Goal: Task Accomplishment & Management: Complete application form

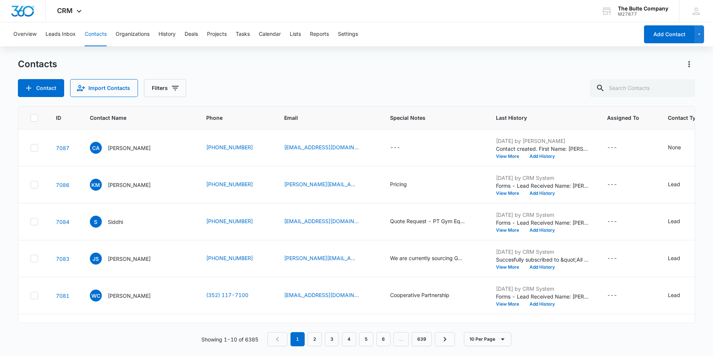
click at [101, 34] on button "Contacts" at bounding box center [96, 34] width 22 height 24
click at [627, 90] on input "text" at bounding box center [642, 88] width 105 height 18
type input "wuller"
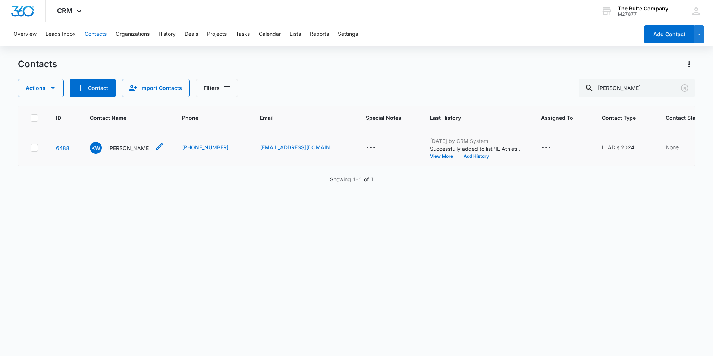
click at [130, 152] on p "[PERSON_NAME]" at bounding box center [129, 148] width 43 height 8
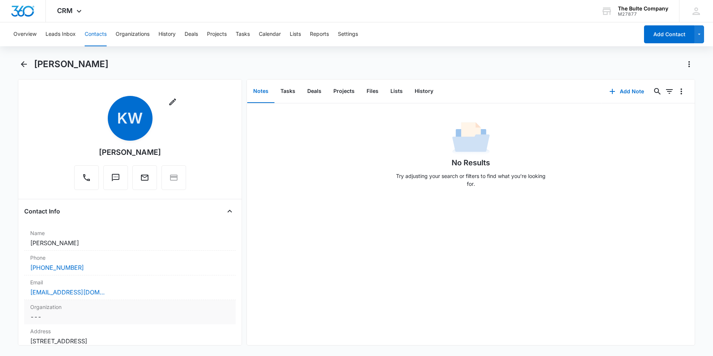
click at [65, 317] on dd "Cancel Save Changes ---" at bounding box center [130, 316] width 200 height 9
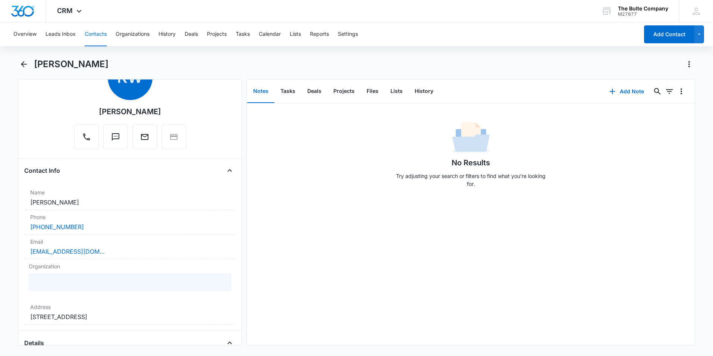
scroll to position [149, 0]
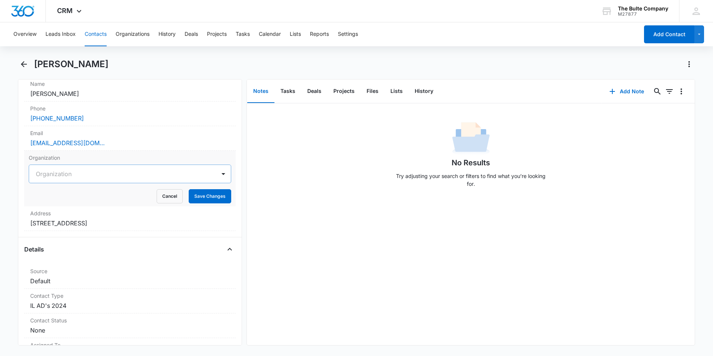
click at [122, 173] on div at bounding box center [121, 174] width 170 height 10
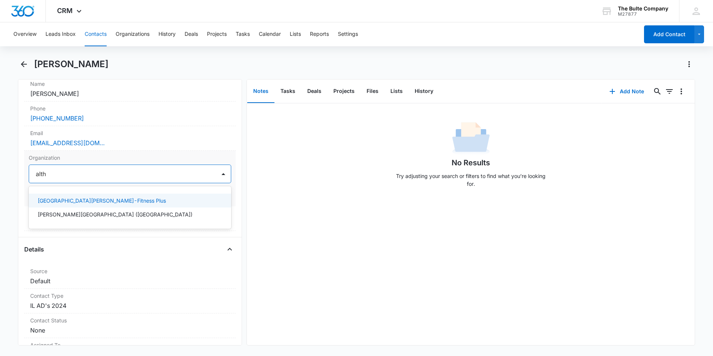
type input "altho"
click at [102, 201] on p "[PERSON_NAME][GEOGRAPHIC_DATA] ([GEOGRAPHIC_DATA])" at bounding box center [115, 201] width 155 height 8
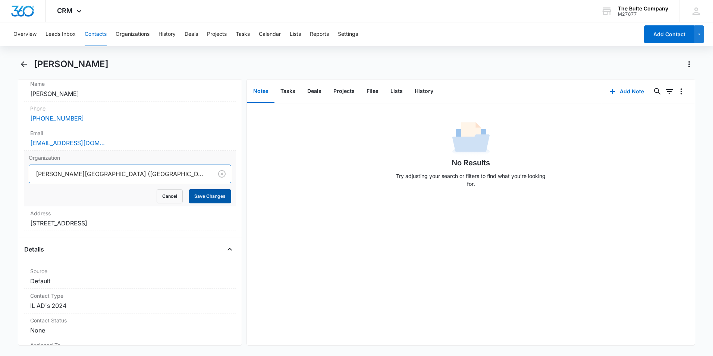
click at [200, 195] on button "Save Changes" at bounding box center [210, 196] width 43 height 14
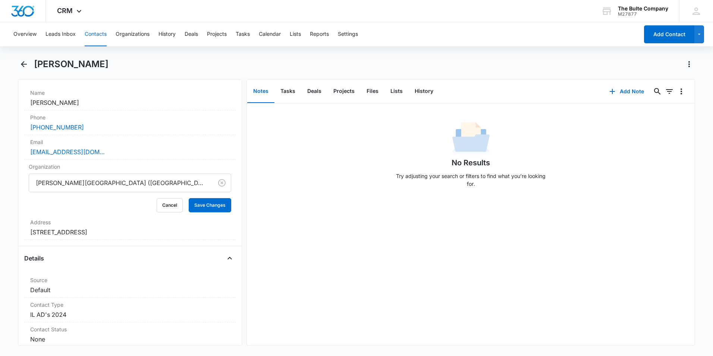
scroll to position [158, 0]
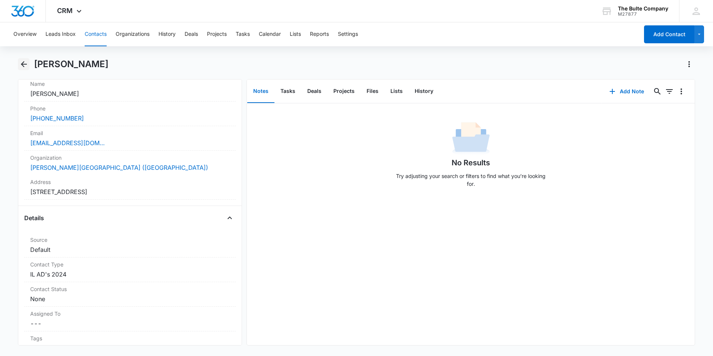
click at [21, 64] on icon "Back" at bounding box center [24, 64] width 6 height 6
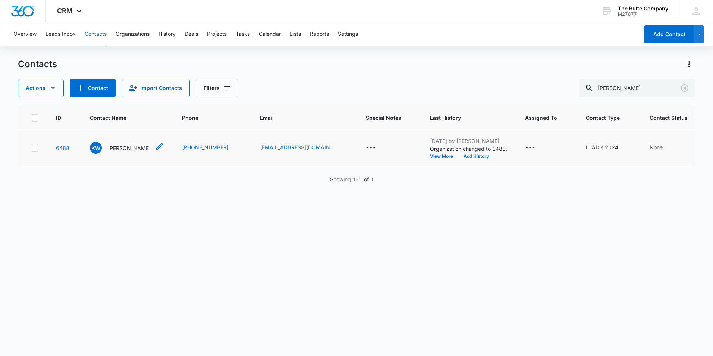
click at [155, 151] on icon "Contact Name - Kathy Wuller - Select to Edit Field" at bounding box center [159, 146] width 9 height 9
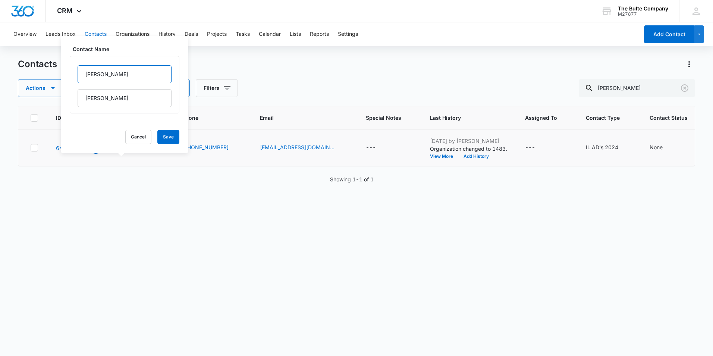
click at [115, 78] on input "Kathy" at bounding box center [125, 74] width 94 height 18
type input "Kathy(AD)"
click at [168, 134] on button "Save" at bounding box center [168, 137] width 22 height 14
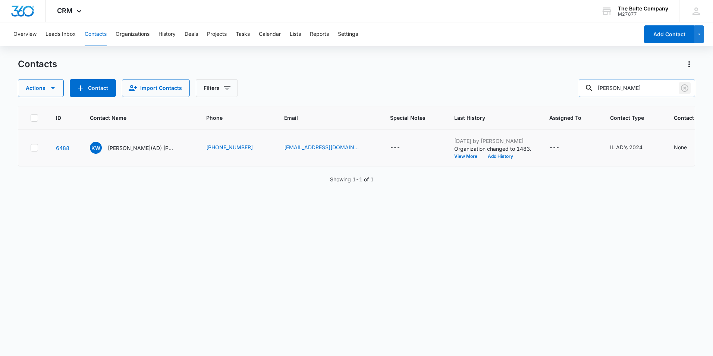
click at [685, 90] on icon "Clear" at bounding box center [684, 88] width 9 height 9
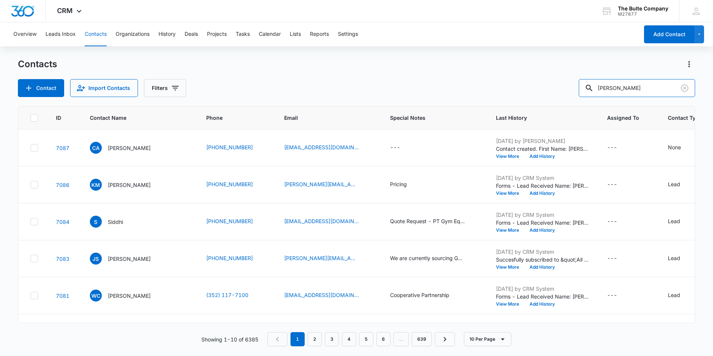
type input "birdsong"
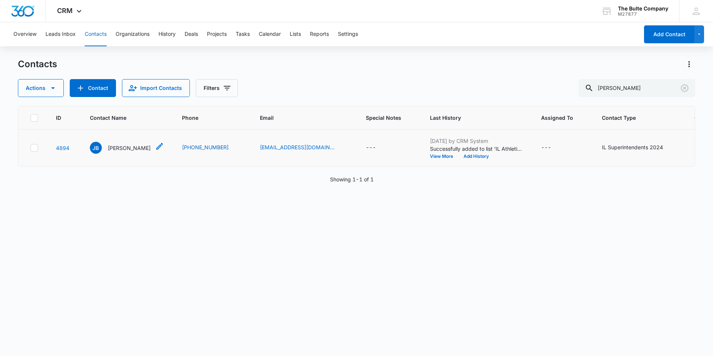
click at [143, 152] on p "[PERSON_NAME]" at bounding box center [129, 148] width 43 height 8
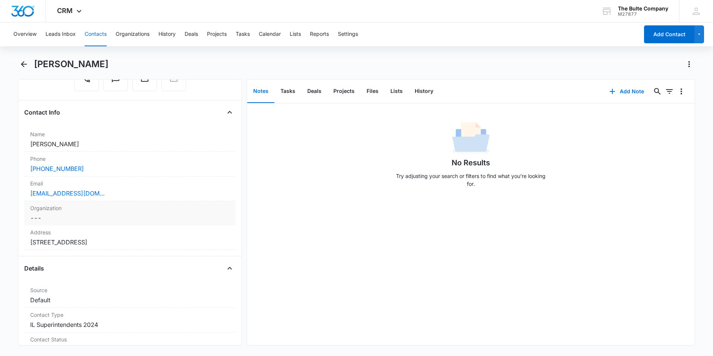
scroll to position [112, 0]
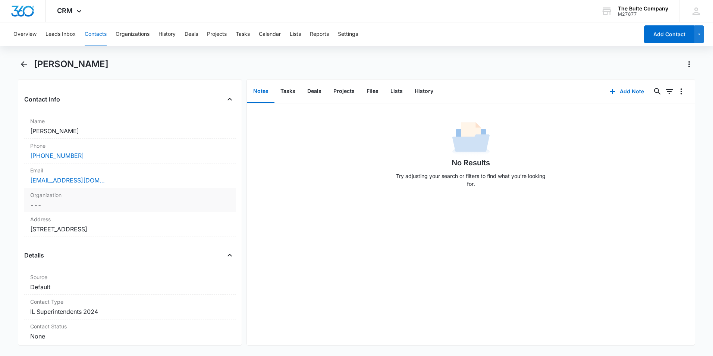
click at [107, 206] on dd "Cancel Save Changes ---" at bounding box center [130, 204] width 200 height 9
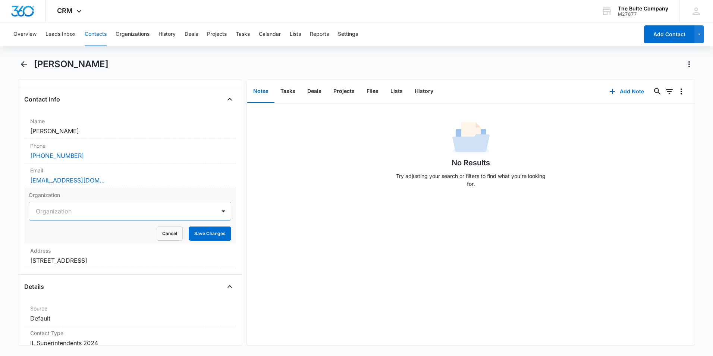
click at [107, 210] on div at bounding box center [121, 211] width 170 height 10
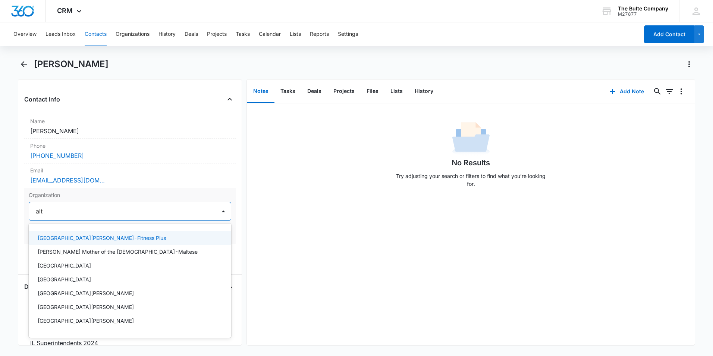
type input "alth"
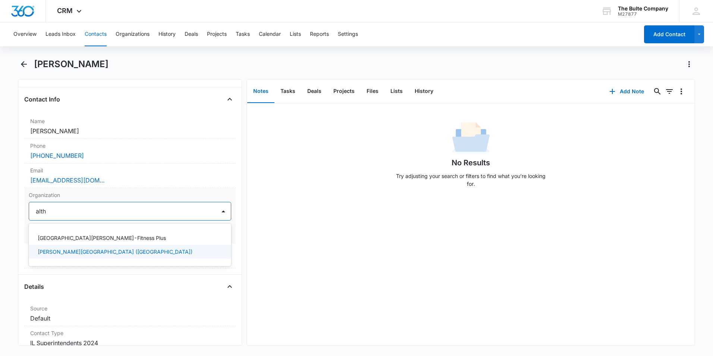
click at [84, 249] on p "[PERSON_NAME][GEOGRAPHIC_DATA] ([GEOGRAPHIC_DATA])" at bounding box center [115, 252] width 155 height 8
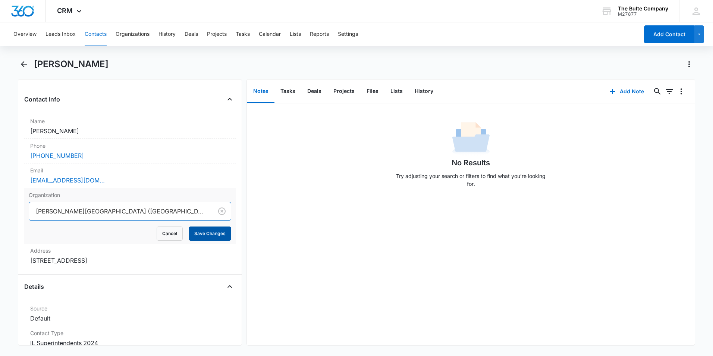
click at [201, 233] on button "Save Changes" at bounding box center [210, 233] width 43 height 14
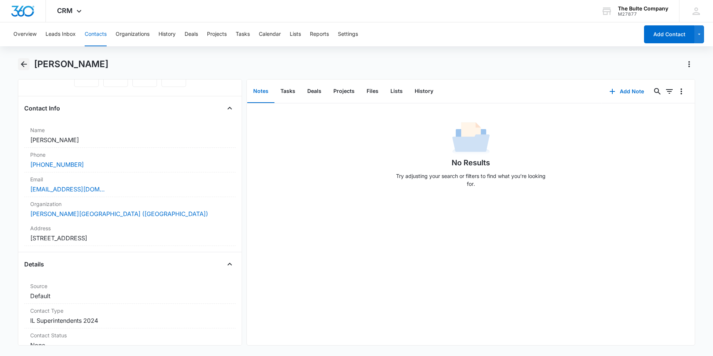
click at [22, 62] on icon "Back" at bounding box center [23, 64] width 9 height 9
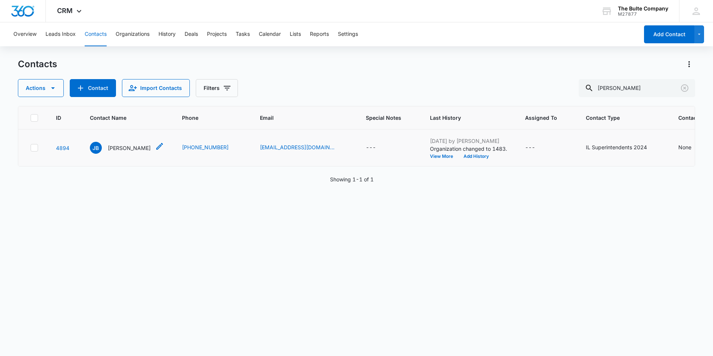
click at [163, 151] on icon "Contact Name - Jonathan Birdsong - Select to Edit Field" at bounding box center [159, 146] width 9 height 9
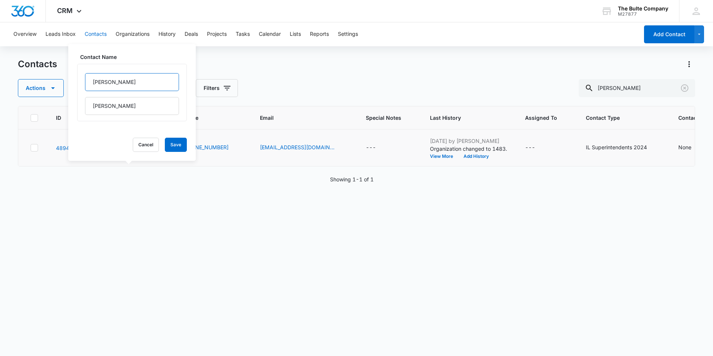
click at [120, 80] on input "Jonathan" at bounding box center [132, 82] width 94 height 18
type input "Jonathan(super)"
click at [168, 149] on button "Save" at bounding box center [176, 145] width 22 height 14
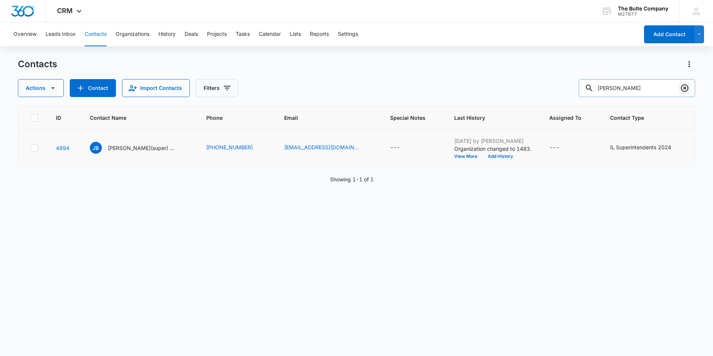
click at [683, 88] on icon "Clear" at bounding box center [684, 88] width 9 height 9
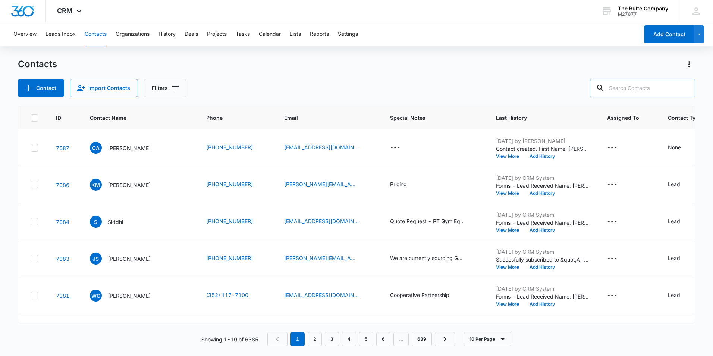
paste input "usnerick"
type input "kusnerick"
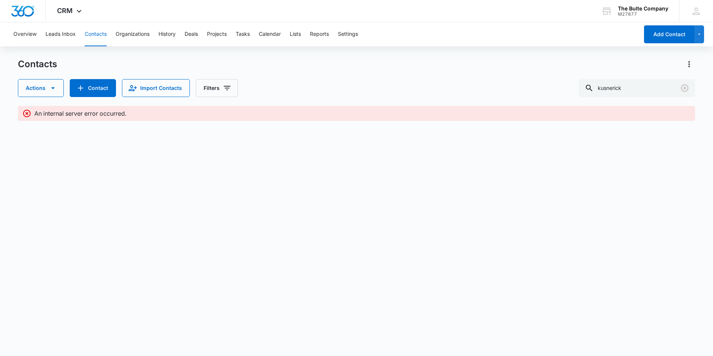
click at [686, 88] on icon "Clear" at bounding box center [684, 87] width 7 height 7
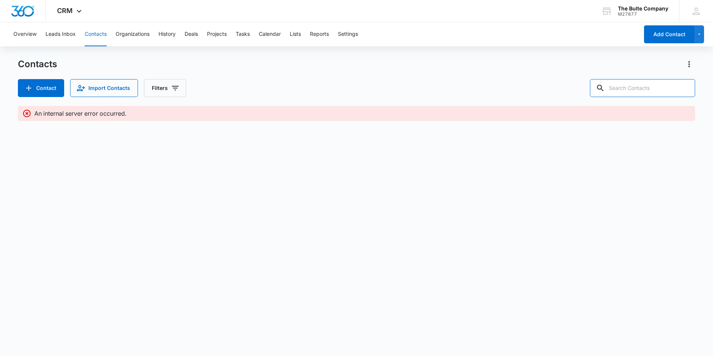
paste input "usnerick"
type input "kusnerick"
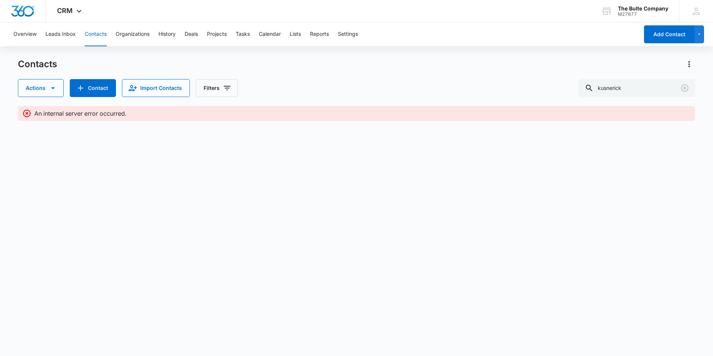
click at [28, 113] on icon at bounding box center [26, 113] width 9 height 9
click at [26, 113] on icon at bounding box center [26, 113] width 9 height 9
click at [24, 113] on icon at bounding box center [26, 113] width 9 height 9
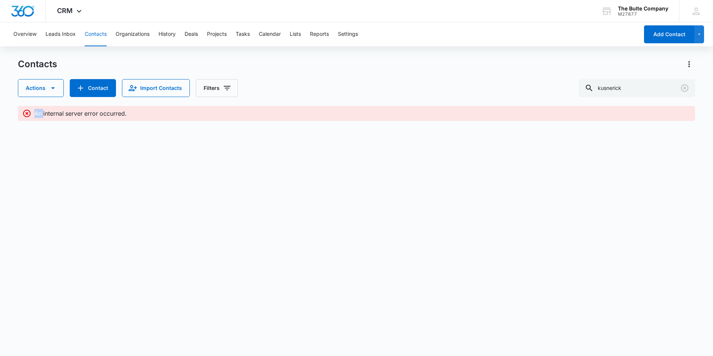
drag, startPoint x: 24, startPoint y: 113, endPoint x: 43, endPoint y: 148, distance: 39.7
click at [43, 149] on body "CRM Apps Reputation Websites Forms CRM Email Social Content Ads Intelligence Fi…" at bounding box center [356, 178] width 713 height 356
click at [71, 9] on span "CRM" at bounding box center [65, 11] width 16 height 8
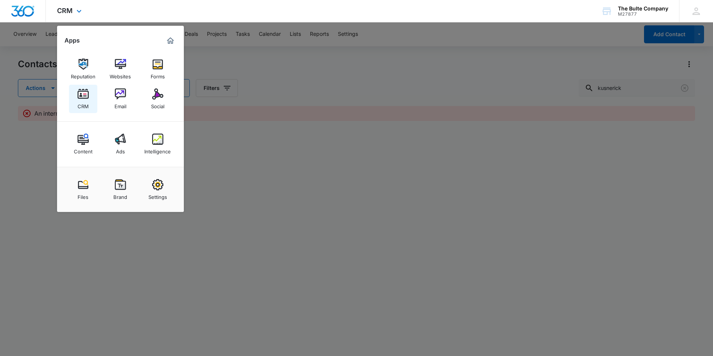
click at [87, 97] on img at bounding box center [83, 93] width 11 height 11
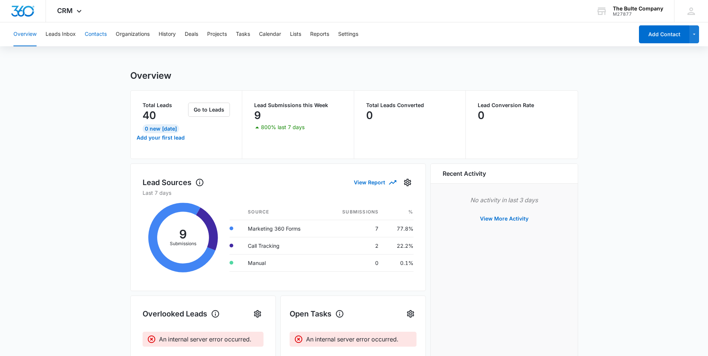
click at [98, 32] on button "Contacts" at bounding box center [96, 34] width 22 height 24
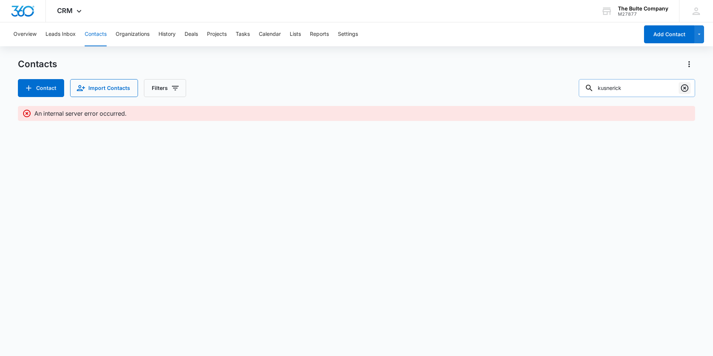
click at [683, 84] on icon "Clear" at bounding box center [684, 88] width 9 height 9
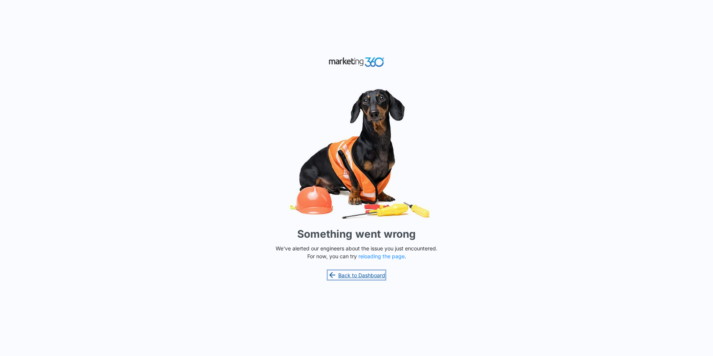
click at [345, 274] on link "Back to Dashboard" at bounding box center [356, 274] width 57 height 9
click at [346, 273] on link "Back to Dashboard" at bounding box center [356, 274] width 57 height 9
click at [383, 258] on button "reloading the page" at bounding box center [381, 256] width 46 height 6
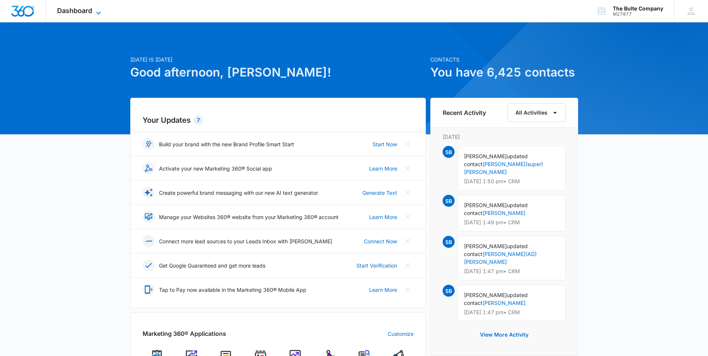
click at [75, 9] on span "Dashboard" at bounding box center [74, 11] width 35 height 8
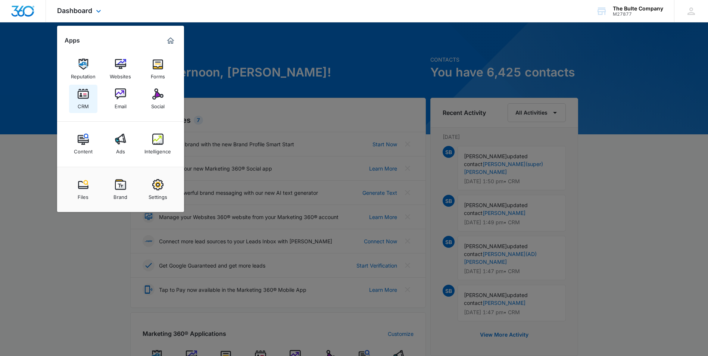
click at [83, 106] on div "CRM" at bounding box center [83, 105] width 11 height 10
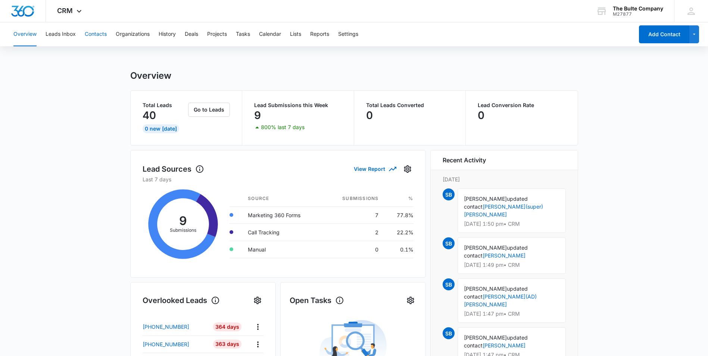
click at [98, 35] on button "Contacts" at bounding box center [96, 34] width 22 height 24
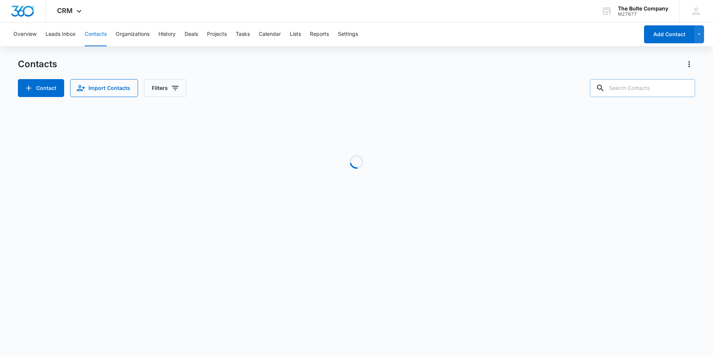
click at [632, 91] on input "text" at bounding box center [642, 88] width 105 height 18
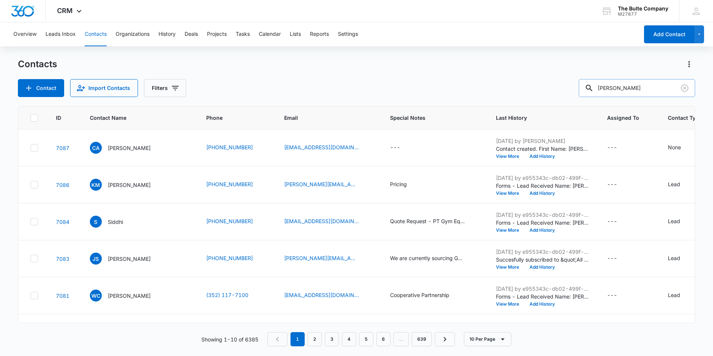
type input "boren"
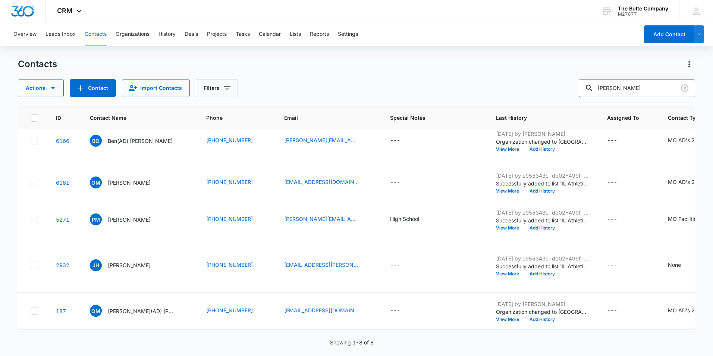
scroll to position [198, 0]
click at [684, 84] on icon "Clear" at bounding box center [684, 88] width 9 height 9
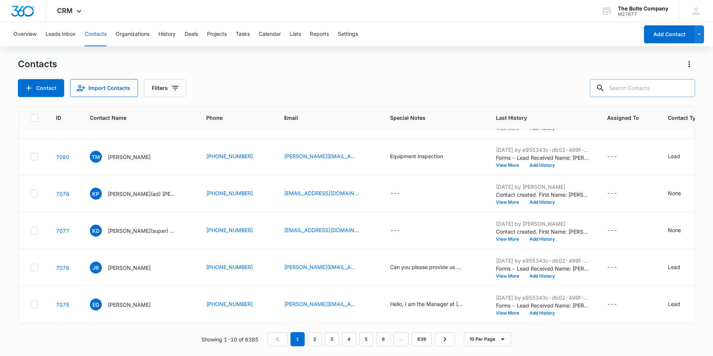
scroll to position [181, 0]
click at [38, 78] on div "Contacts Contact Import Contacts Filters" at bounding box center [356, 77] width 677 height 39
click at [43, 93] on button "Contact" at bounding box center [41, 88] width 46 height 18
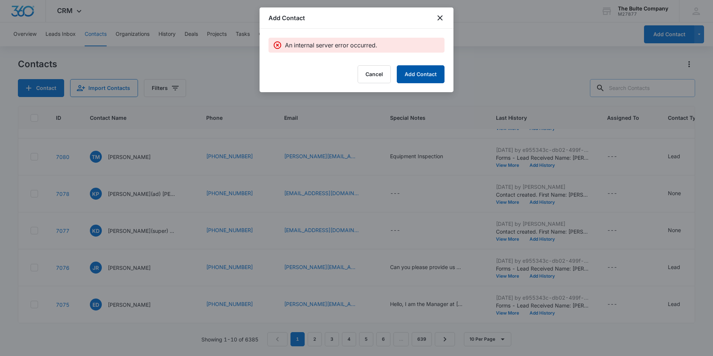
click at [422, 74] on button "Add Contact" at bounding box center [421, 74] width 48 height 18
click at [439, 17] on icon "close" at bounding box center [440, 17] width 5 height 5
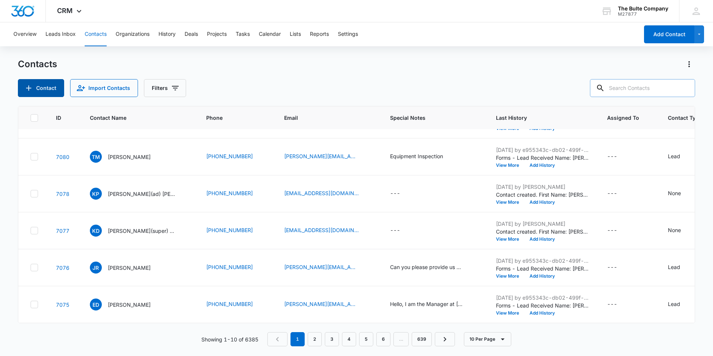
click at [34, 88] on button "Contact" at bounding box center [41, 88] width 46 height 18
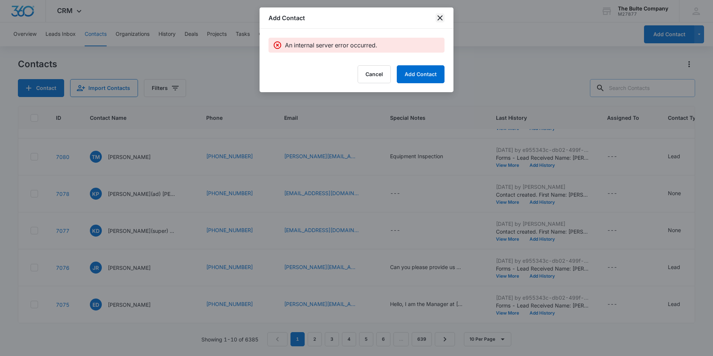
click at [438, 18] on icon "close" at bounding box center [440, 17] width 9 height 9
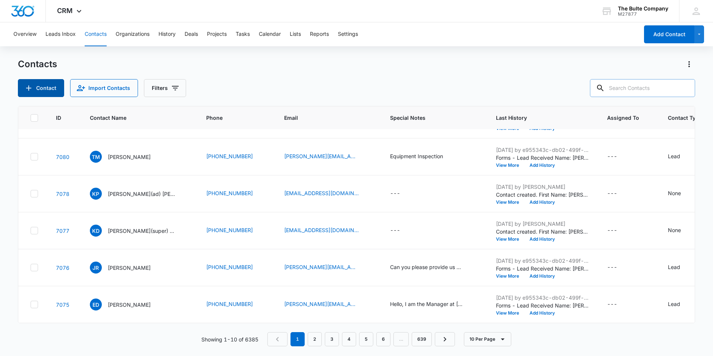
click at [34, 87] on button "Contact" at bounding box center [41, 88] width 46 height 18
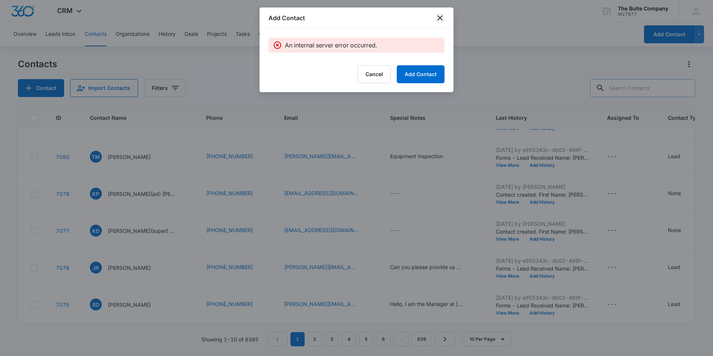
click at [443, 17] on icon "close" at bounding box center [440, 17] width 9 height 9
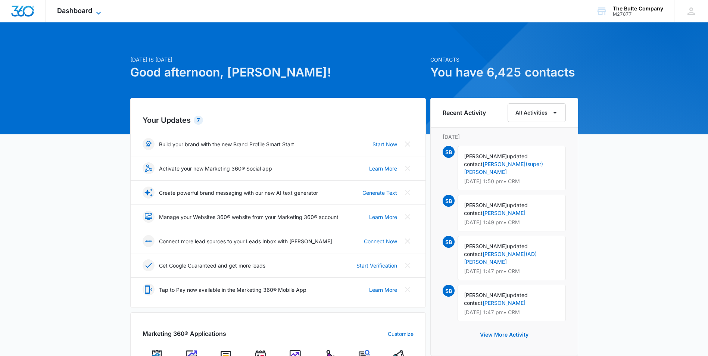
click at [61, 11] on span "Dashboard" at bounding box center [74, 11] width 35 height 8
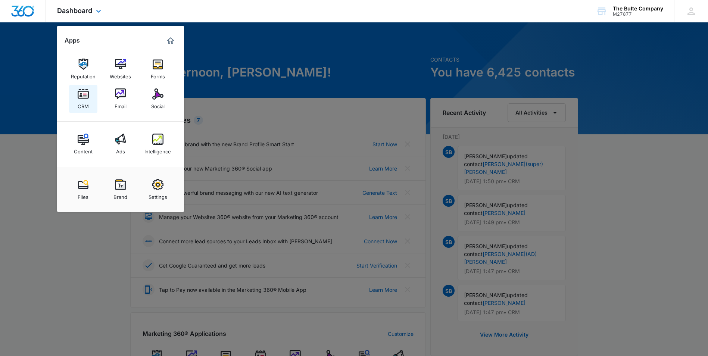
click at [81, 94] on img at bounding box center [83, 93] width 11 height 11
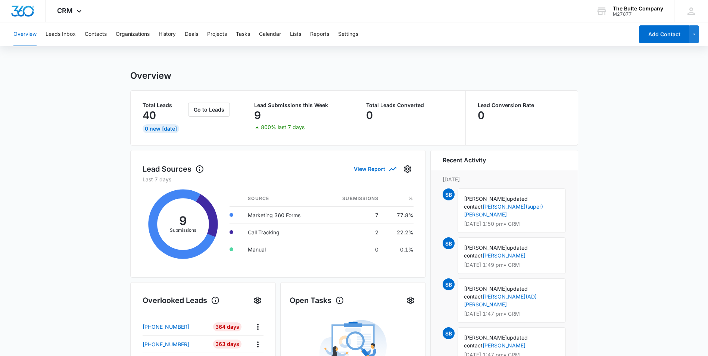
click at [109, 34] on div "Overview Leads Inbox Contacts Organizations History Deals Projects Tasks Calend…" at bounding box center [321, 34] width 624 height 24
click at [105, 35] on button "Contacts" at bounding box center [96, 34] width 22 height 24
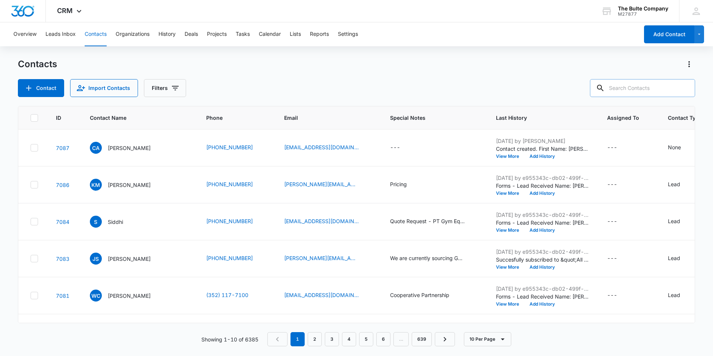
click at [622, 85] on input "text" at bounding box center [642, 88] width 105 height 18
click at [622, 86] on input "bore" at bounding box center [637, 88] width 116 height 18
type input "b"
click at [48, 86] on button "Contact" at bounding box center [41, 88] width 46 height 18
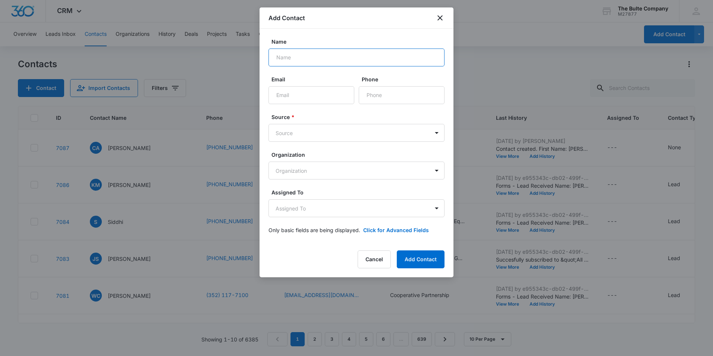
click at [322, 60] on input "Name" at bounding box center [357, 57] width 176 height 18
paste input "[PERSON_NAME]"
click at [289, 56] on input "[PERSON_NAME]" at bounding box center [357, 57] width 176 height 18
type input "[PERSON_NAME](ad) [PERSON_NAME]"
click at [327, 96] on input "Email" at bounding box center [312, 95] width 86 height 18
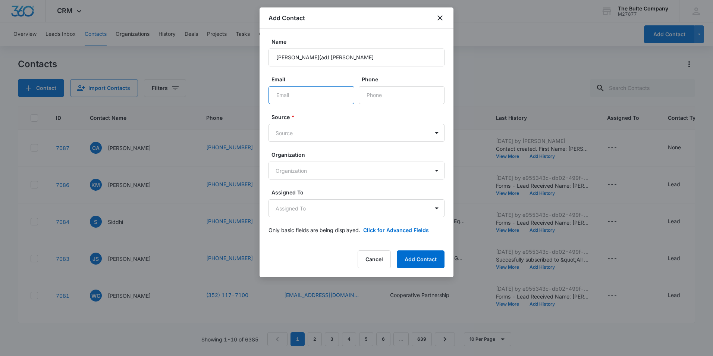
paste input "[EMAIL_ADDRESS][DOMAIN_NAME]"
type input "[EMAIL_ADDRESS][DOMAIN_NAME]"
click at [392, 100] on input "Phone" at bounding box center [402, 95] width 86 height 18
paste input "[PHONE_NUMBER]"
type input "[PHONE_NUMBER]"
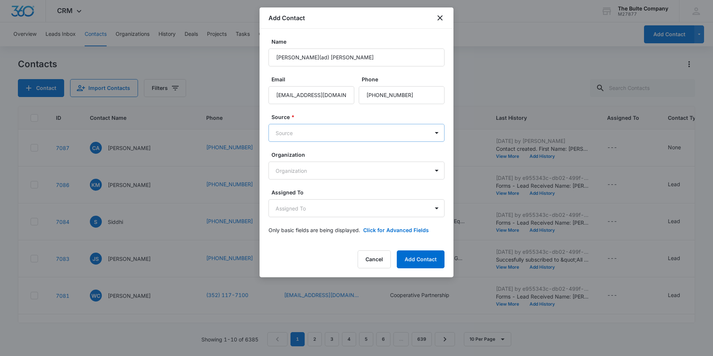
click at [306, 134] on body "CRM Apps Reputation Websites Forms CRM Email Social Content Ads Intelligence Fi…" at bounding box center [356, 178] width 713 height 356
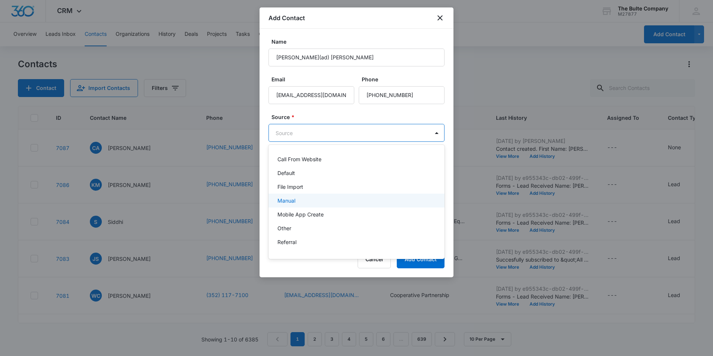
click at [293, 200] on p "Manual" at bounding box center [287, 201] width 18 height 8
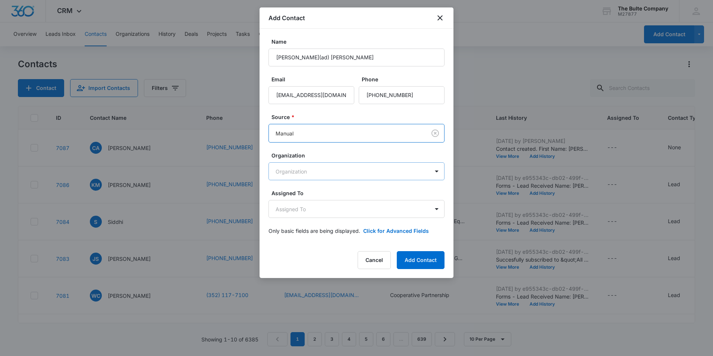
click at [309, 170] on body "CRM Apps Reputation Websites Forms CRM Email Social Content Ads Intelligence Fi…" at bounding box center [356, 178] width 713 height 356
click at [474, 17] on div at bounding box center [356, 178] width 713 height 356
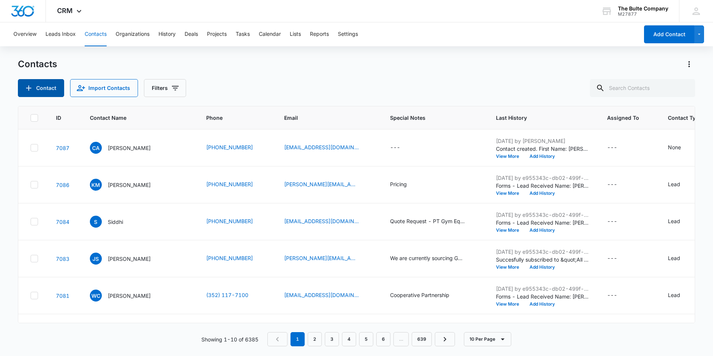
click at [45, 91] on button "Contact" at bounding box center [41, 88] width 46 height 18
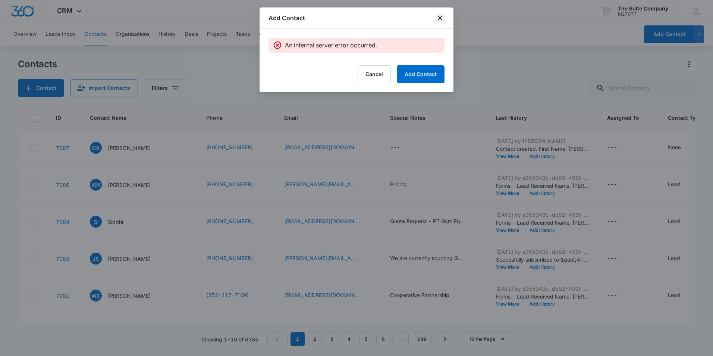
click at [437, 19] on icon "close" at bounding box center [440, 17] width 9 height 9
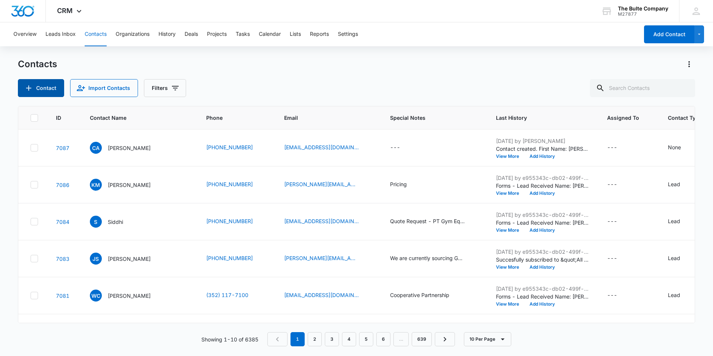
click at [44, 88] on button "Contact" at bounding box center [41, 88] width 46 height 18
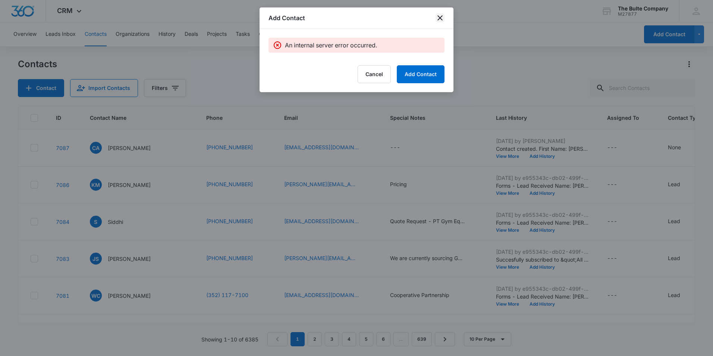
click at [444, 20] on icon "close" at bounding box center [440, 17] width 9 height 9
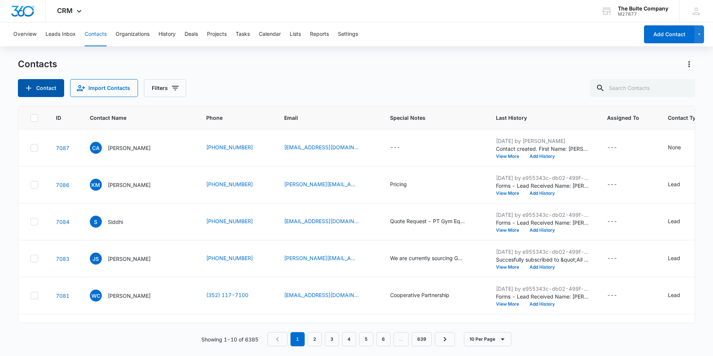
click at [24, 88] on icon "Add Contact" at bounding box center [28, 88] width 9 height 9
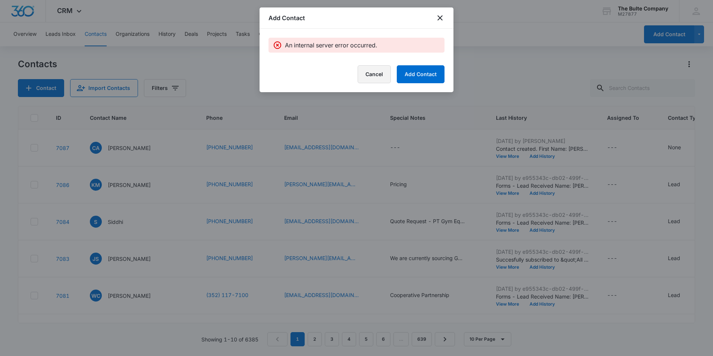
click at [377, 74] on button "Cancel" at bounding box center [374, 74] width 33 height 18
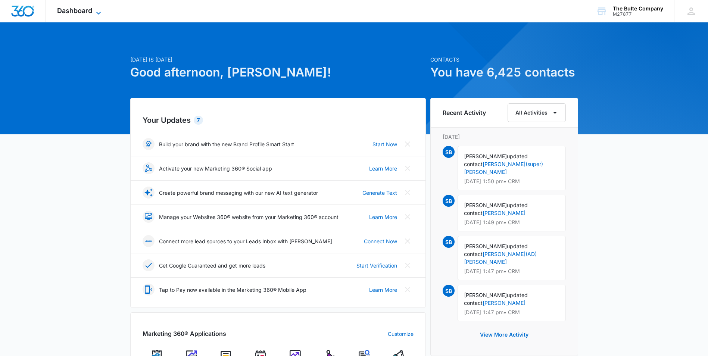
click at [87, 10] on span "Dashboard" at bounding box center [74, 11] width 35 height 8
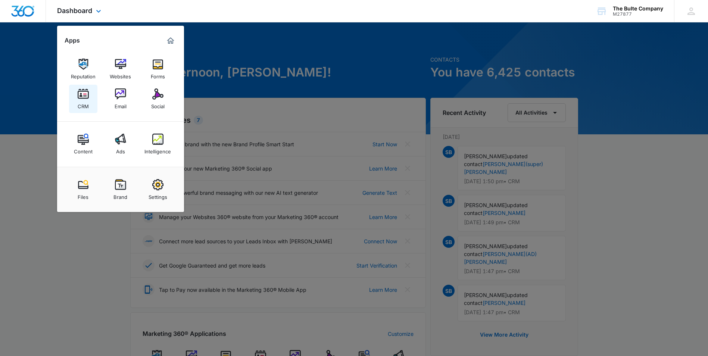
click at [80, 101] on div "CRM" at bounding box center [83, 105] width 11 height 10
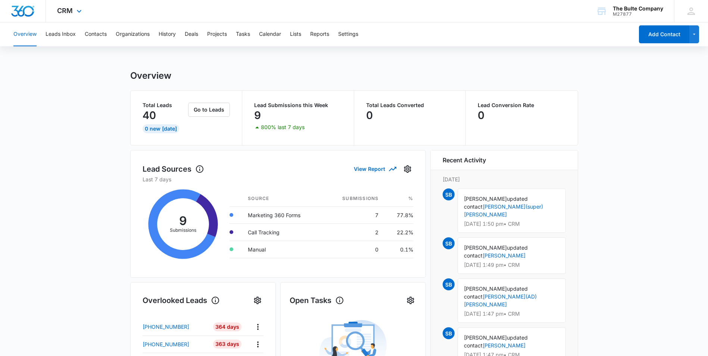
click at [66, 15] on div "CRM Apps Reputation Websites Forms CRM Email Social Content Ads Intelligence Fi…" at bounding box center [70, 11] width 49 height 22
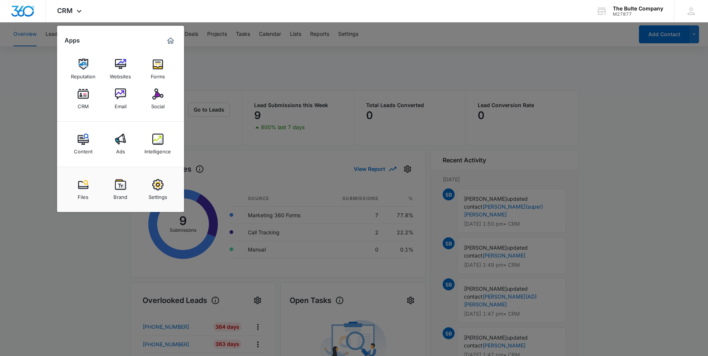
click at [84, 101] on div "CRM" at bounding box center [83, 105] width 11 height 10
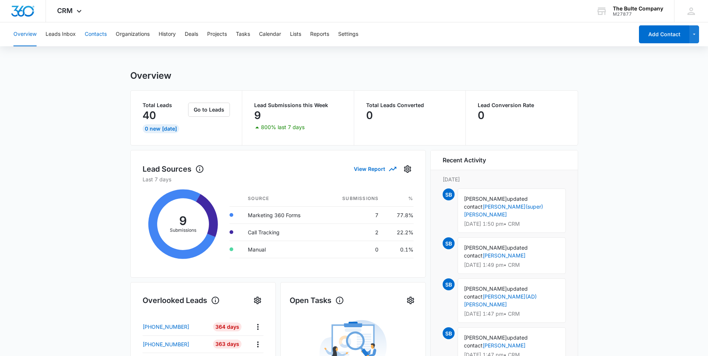
click at [99, 35] on button "Contacts" at bounding box center [96, 34] width 22 height 24
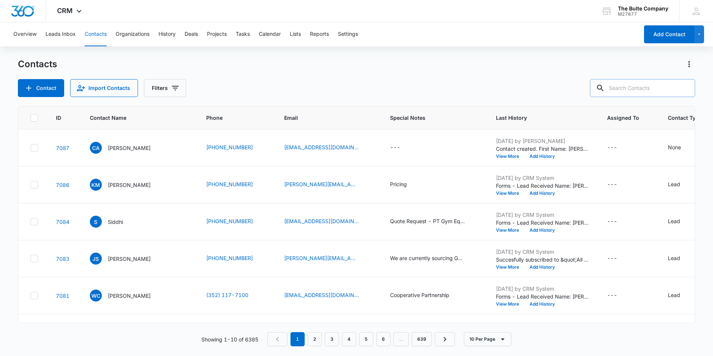
click at [639, 88] on input "text" at bounding box center [642, 88] width 105 height 18
click at [37, 88] on button "Contact" at bounding box center [41, 88] width 46 height 18
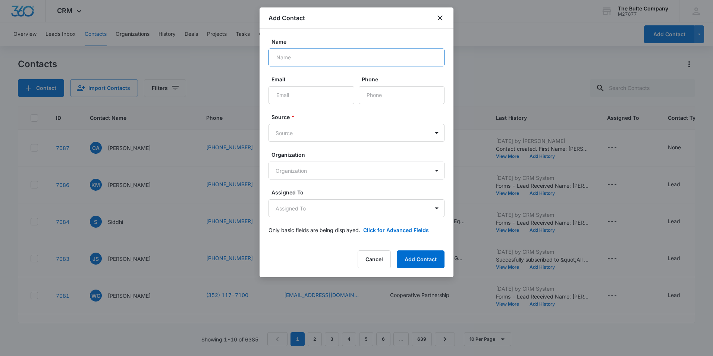
paste input "[PERSON_NAME]"
click at [289, 54] on input "[PERSON_NAME]" at bounding box center [357, 57] width 176 height 18
type input "[PERSON_NAME](ad) [PERSON_NAME]"
click at [294, 95] on input "Email" at bounding box center [312, 95] width 86 height 18
paste input "[EMAIL_ADDRESS][DOMAIN_NAME]"
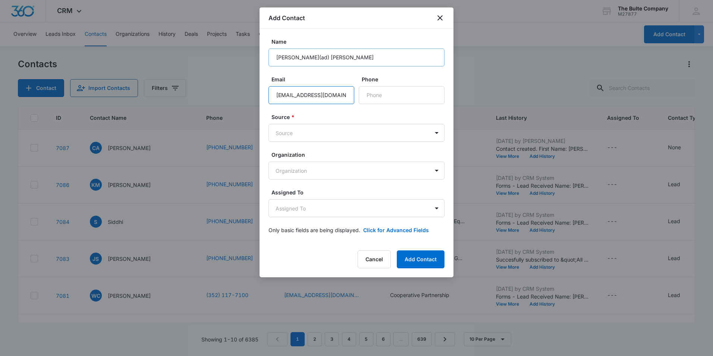
type input "[EMAIL_ADDRESS][DOMAIN_NAME]"
click at [298, 59] on input "[PERSON_NAME](ad) [PERSON_NAME]" at bounding box center [357, 57] width 176 height 18
type input "Brent(super) Boren"
click at [426, 93] on input "Phone" at bounding box center [402, 95] width 86 height 18
paste input "[PHONE_NUMBER]"
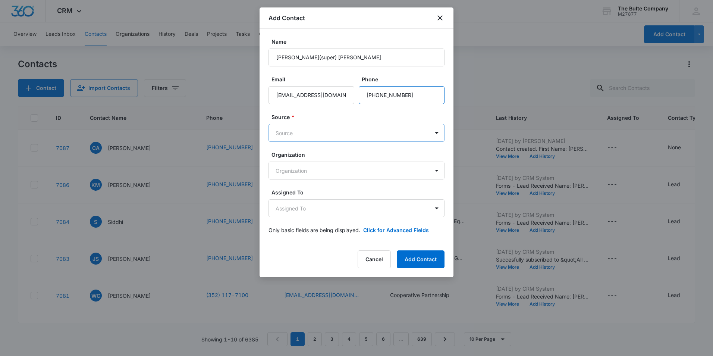
type input "[PHONE_NUMBER]"
click at [306, 129] on body "CRM Apps Reputation Websites Forms CRM Email Social Content Ads Intelligence Fi…" at bounding box center [356, 178] width 713 height 356
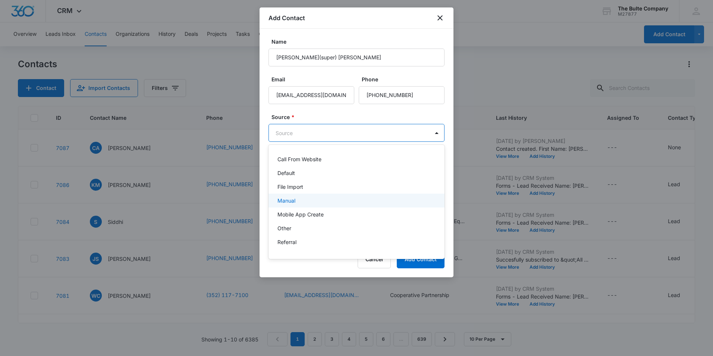
click at [308, 197] on div "Manual" at bounding box center [356, 201] width 157 height 8
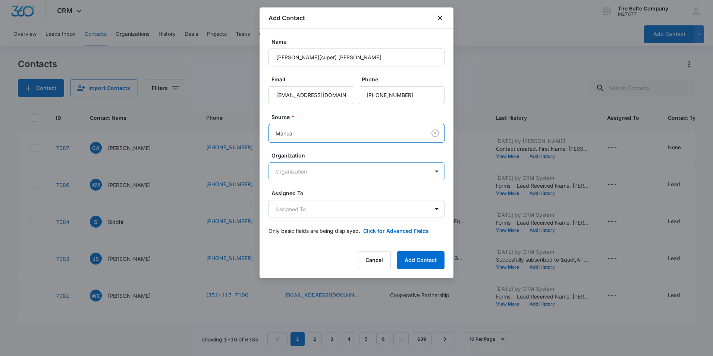
click at [318, 170] on body "CRM Apps Reputation Websites Forms CRM Email Social Content Ads Intelligence Fi…" at bounding box center [356, 178] width 713 height 356
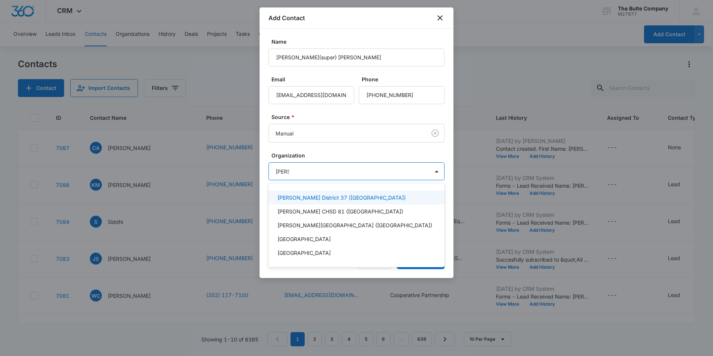
type input "anna"
click at [313, 195] on p "[PERSON_NAME] District 37 ([GEOGRAPHIC_DATA])" at bounding box center [342, 198] width 128 height 8
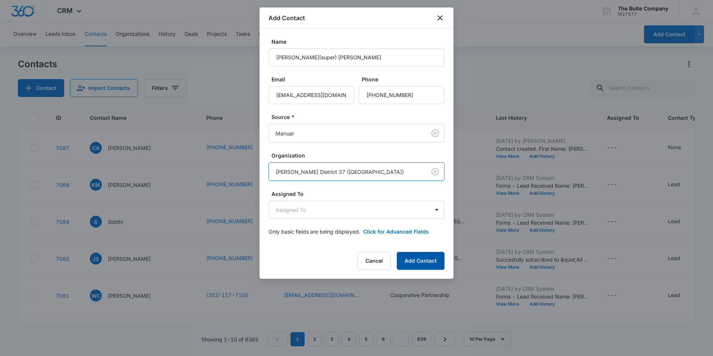
click at [431, 261] on button "Add Contact" at bounding box center [421, 261] width 48 height 18
